Goal: Information Seeking & Learning: Learn about a topic

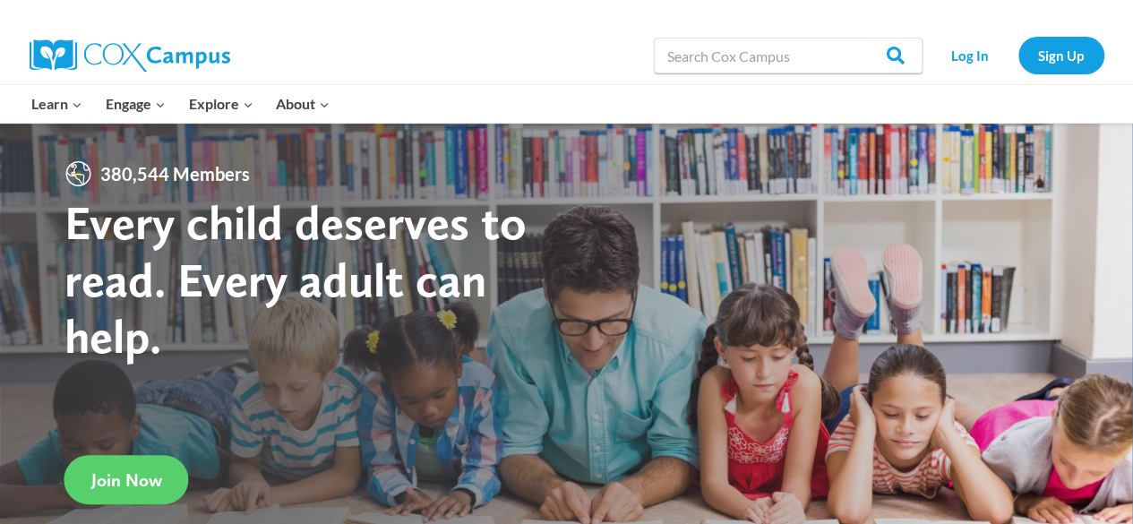
click at [978, 57] on link "Log In" at bounding box center [971, 55] width 78 height 37
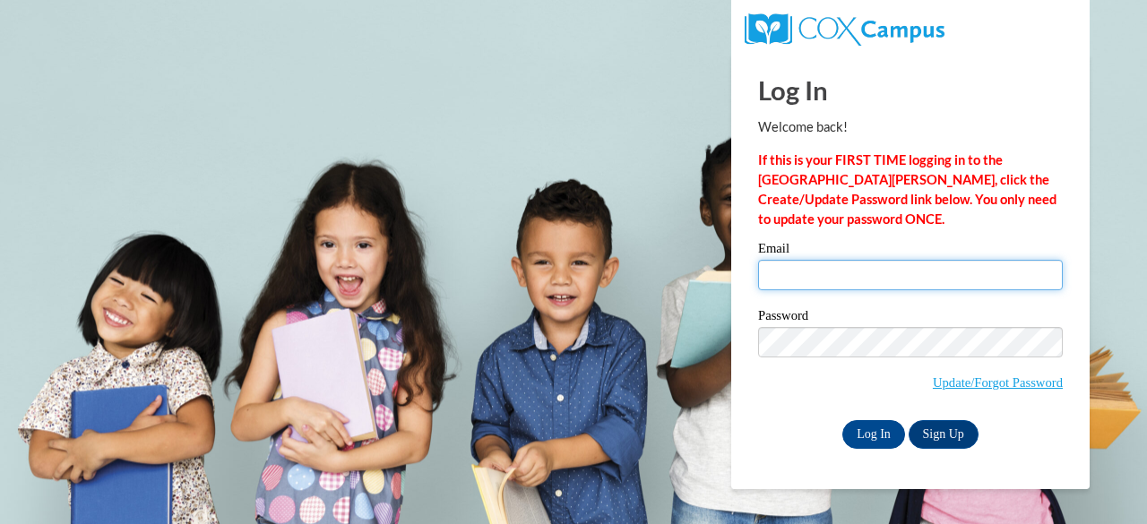
click at [814, 268] on input "Email" at bounding box center [910, 275] width 305 height 30
type input "[EMAIL_ADDRESS][DOMAIN_NAME]"
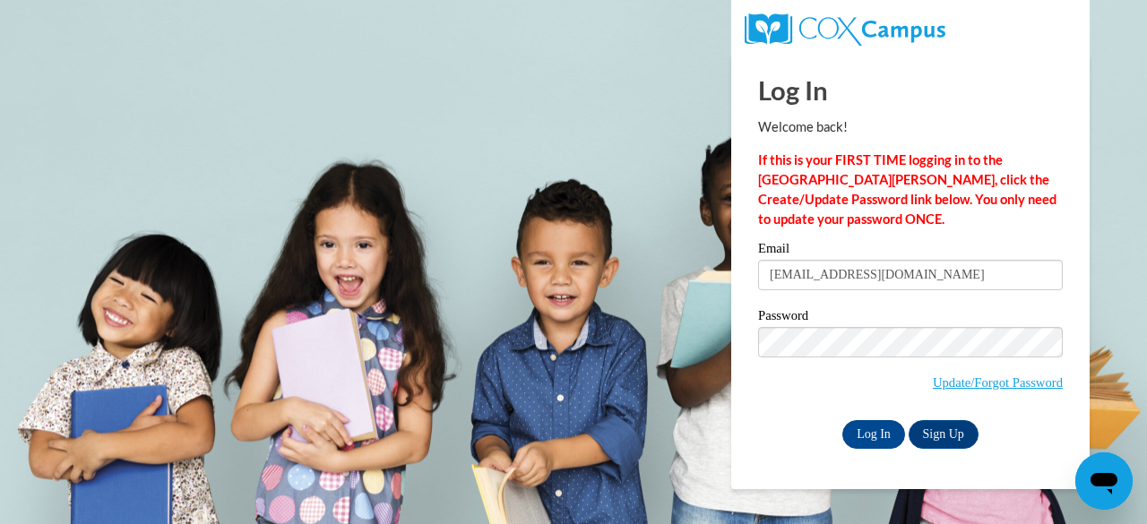
click at [866, 432] on input "Log In" at bounding box center [873, 434] width 63 height 29
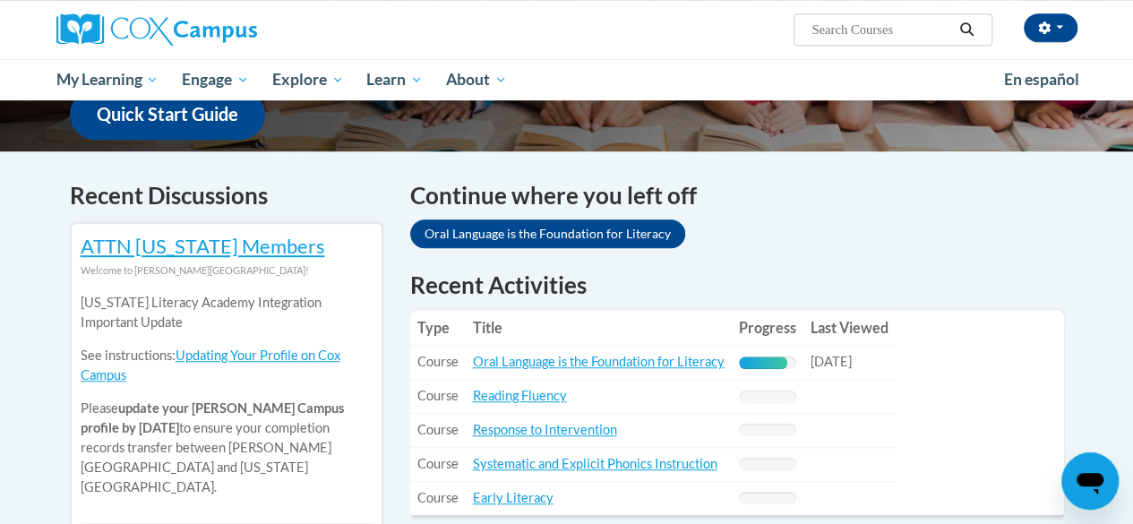
scroll to position [493, 0]
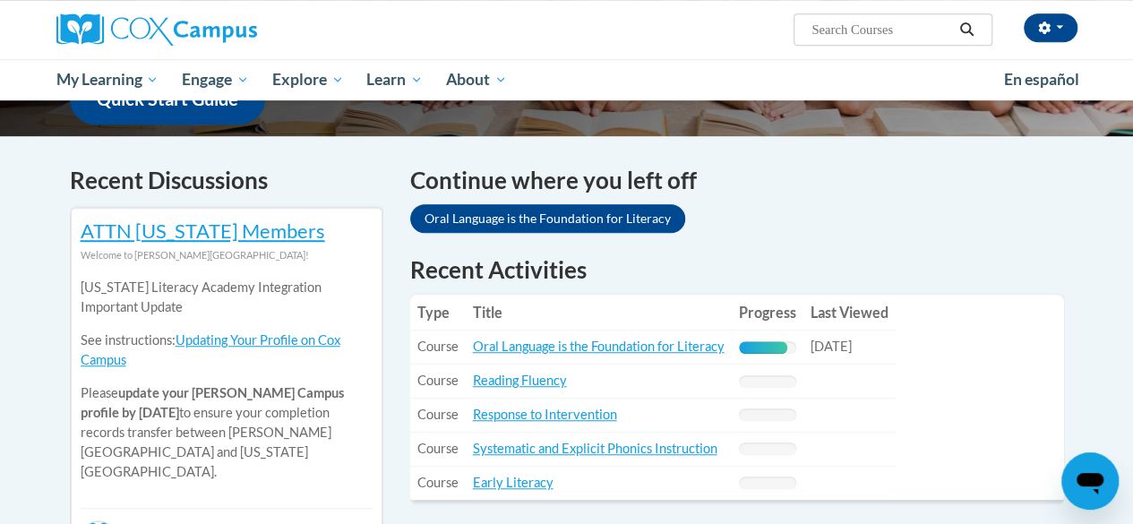
click at [678, 351] on link "Oral Language is the Foundation for Literacy" at bounding box center [599, 346] width 252 height 15
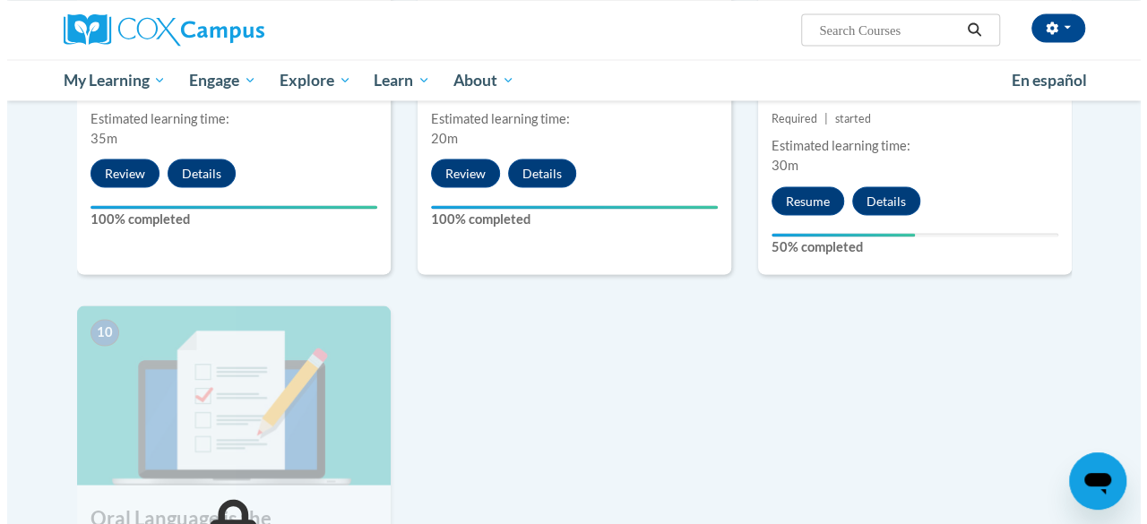
scroll to position [1678, 0]
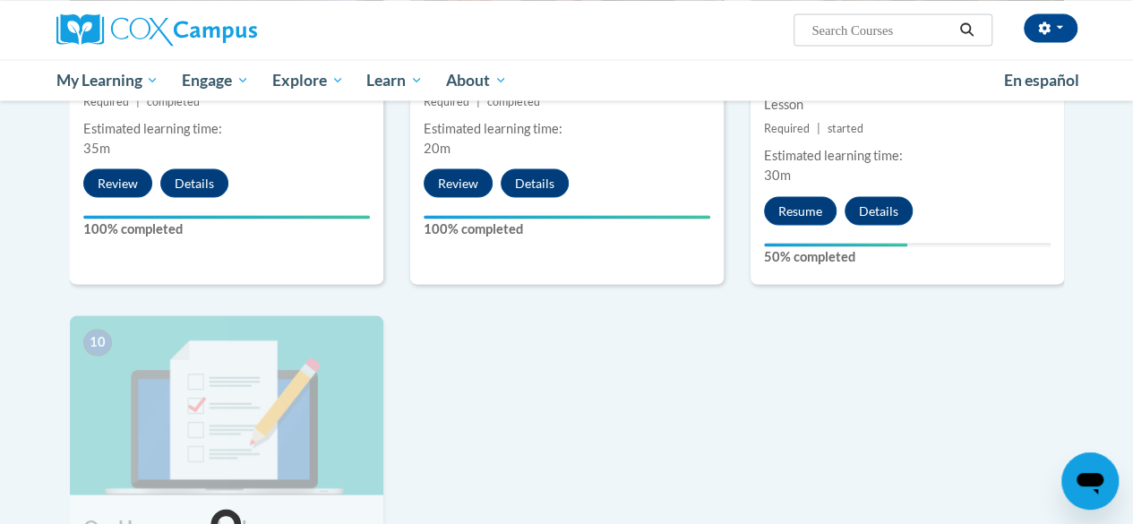
click at [806, 215] on button "Resume" at bounding box center [800, 210] width 73 height 29
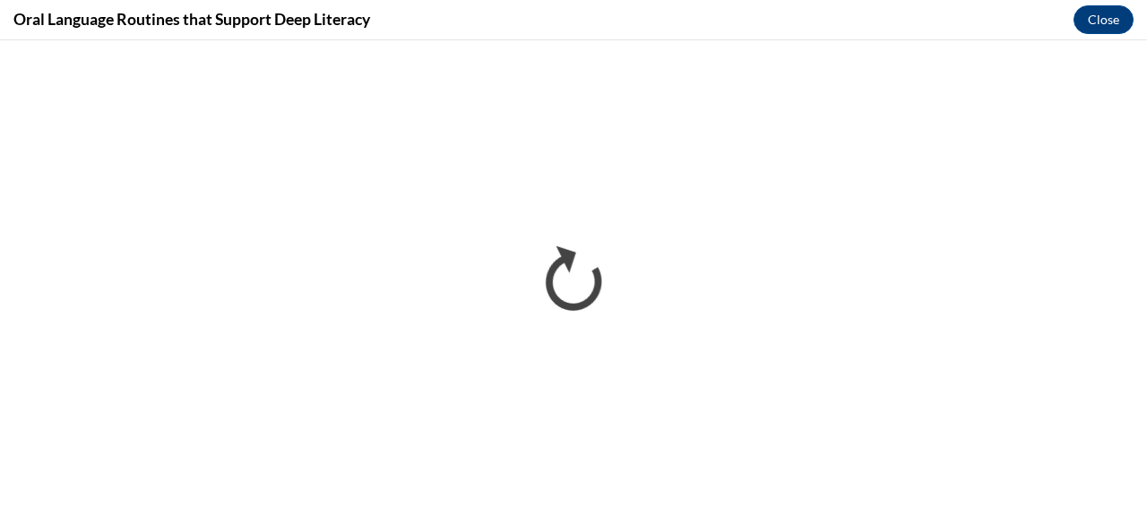
scroll to position [0, 0]
